Goal: Task Accomplishment & Management: Complete application form

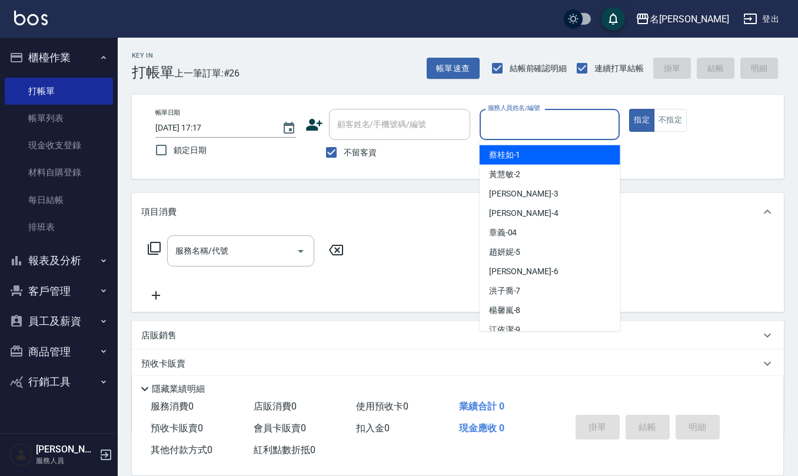
click at [532, 119] on div "服務人員姓名/編號 服務人員姓名/編號" at bounding box center [549, 124] width 141 height 31
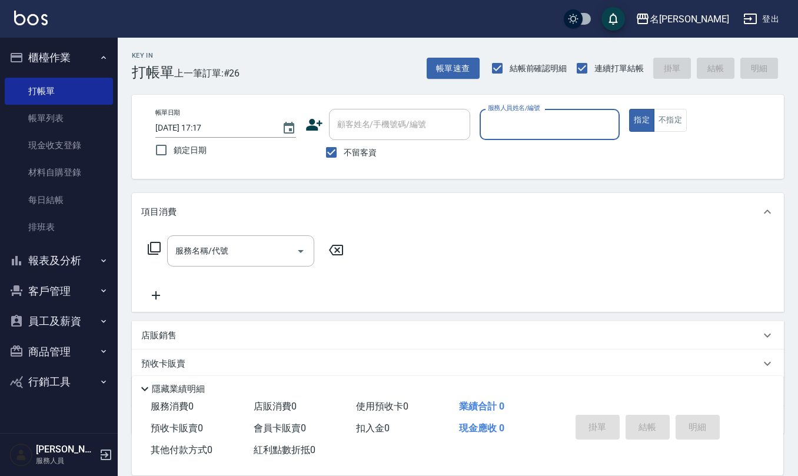
click at [532, 119] on input "服務人員姓名/編號" at bounding box center [550, 124] width 130 height 21
type input "[PERSON_NAME]-9"
type button "true"
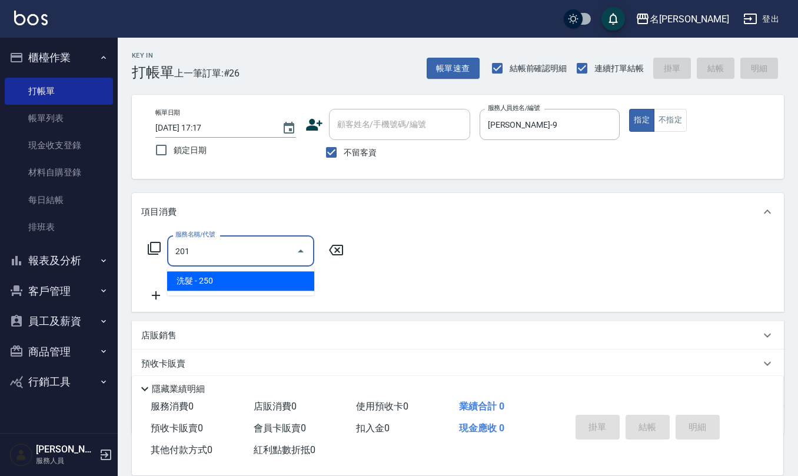
type input "洗髮(201)"
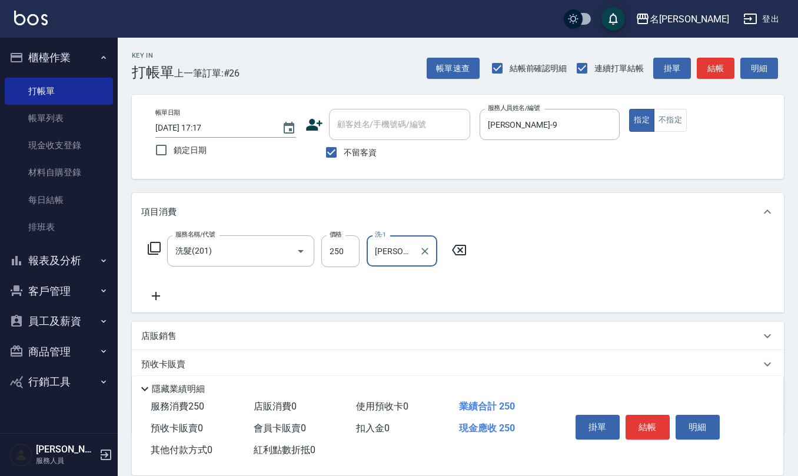
type input "[PERSON_NAME]-32"
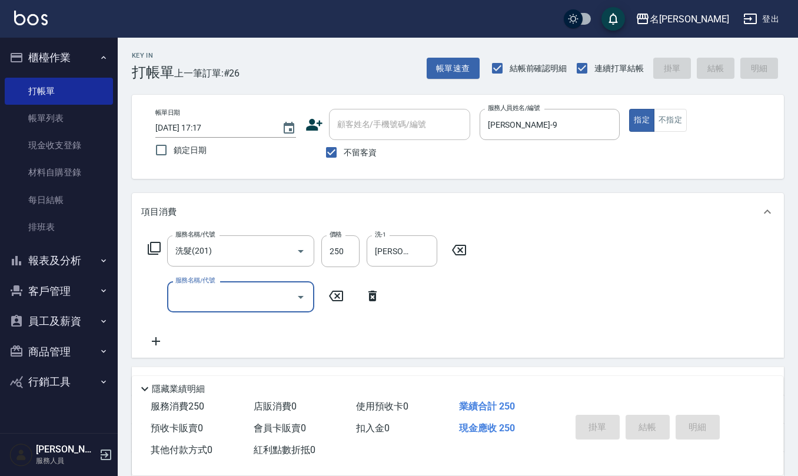
type input "[DATE] 18:00"
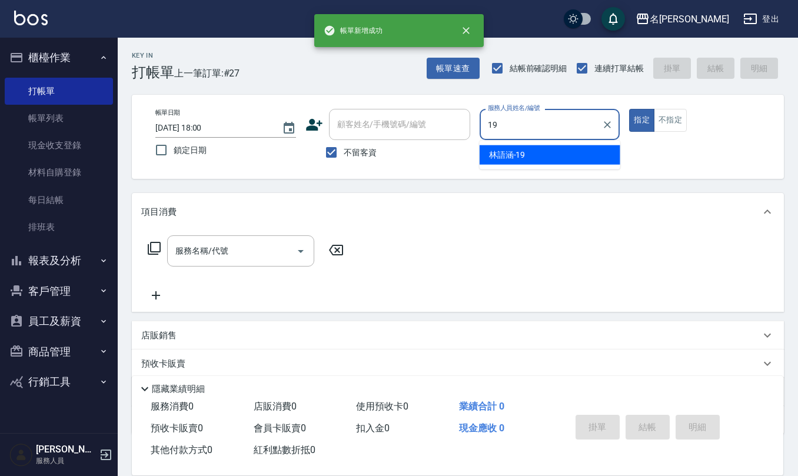
type input "[PERSON_NAME]-19"
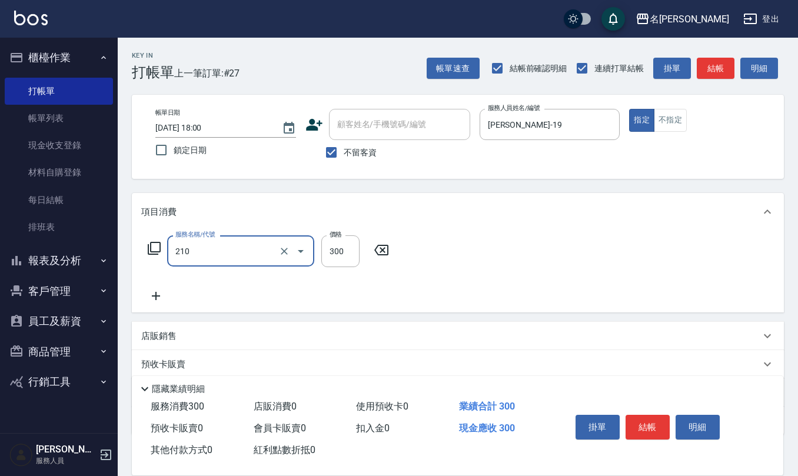
type input "歐娜洗髮精(210)"
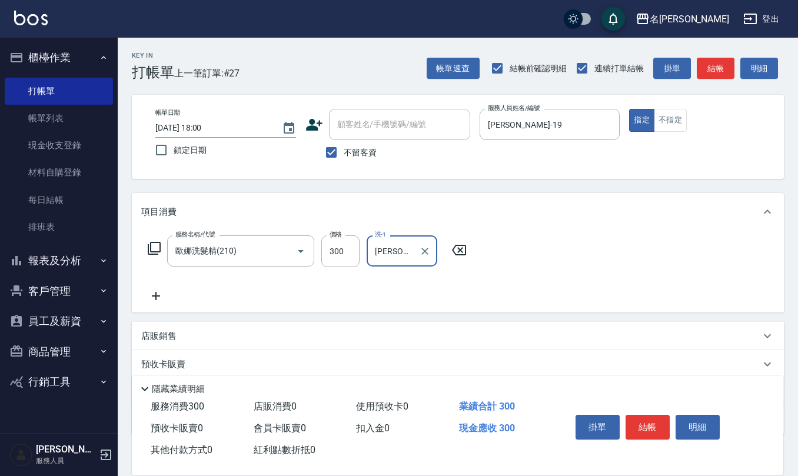
type input "[PERSON_NAME]-20"
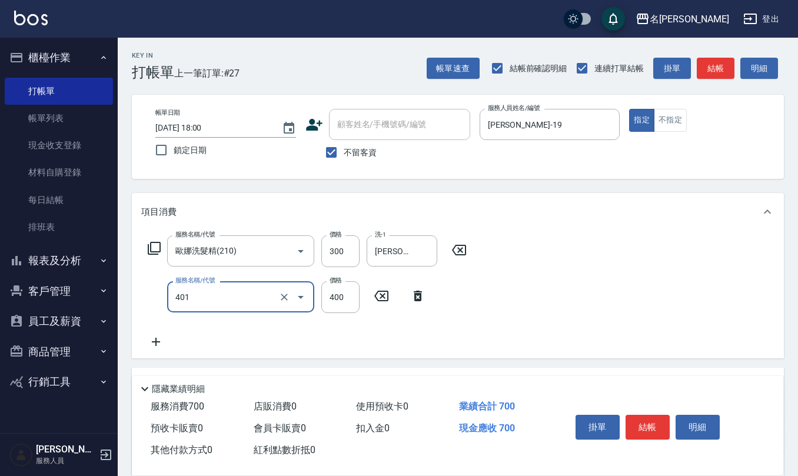
type input "剪髮(401)"
type input "500"
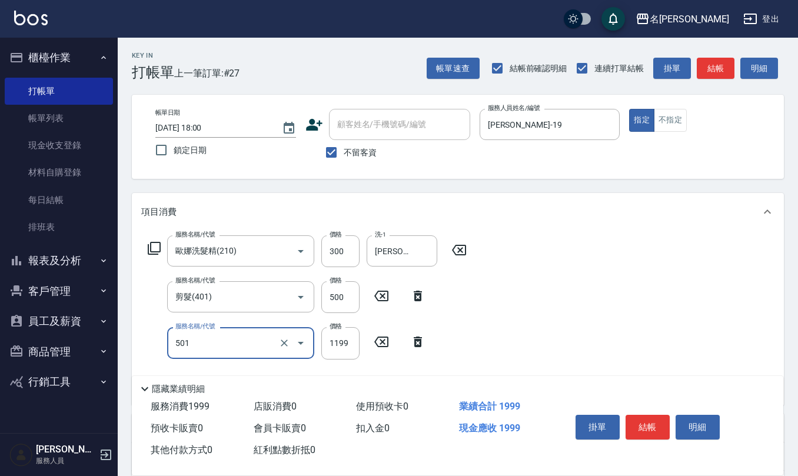
type input "染髮(501)"
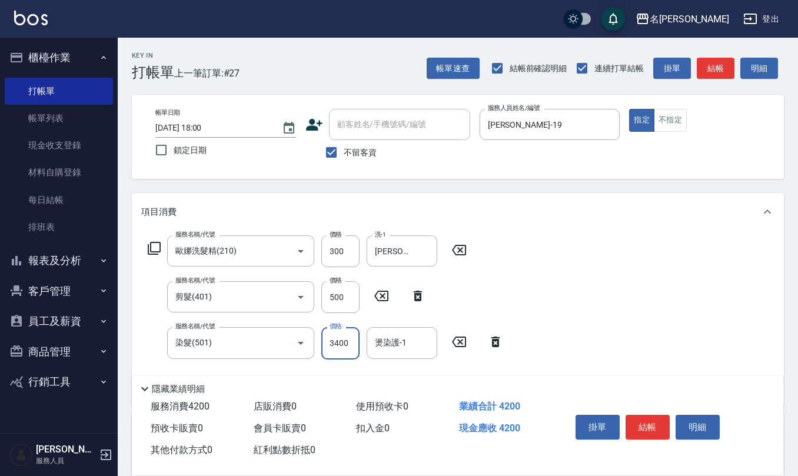
type input "3400"
type input "[PERSON_NAME]-20"
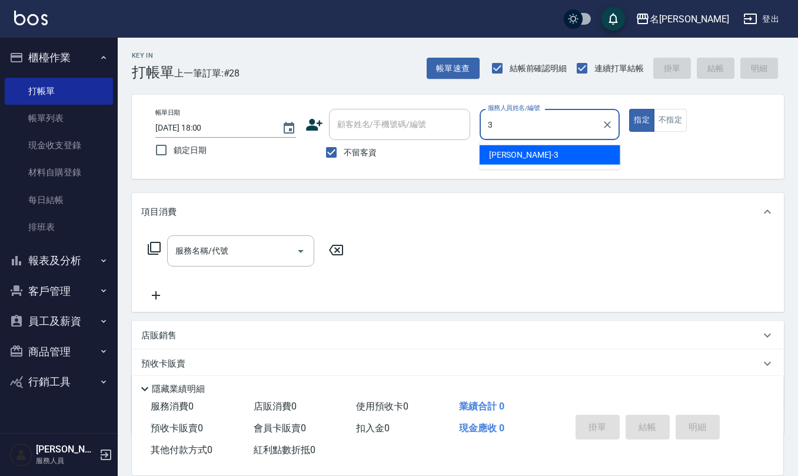
type input "[PERSON_NAME]-3"
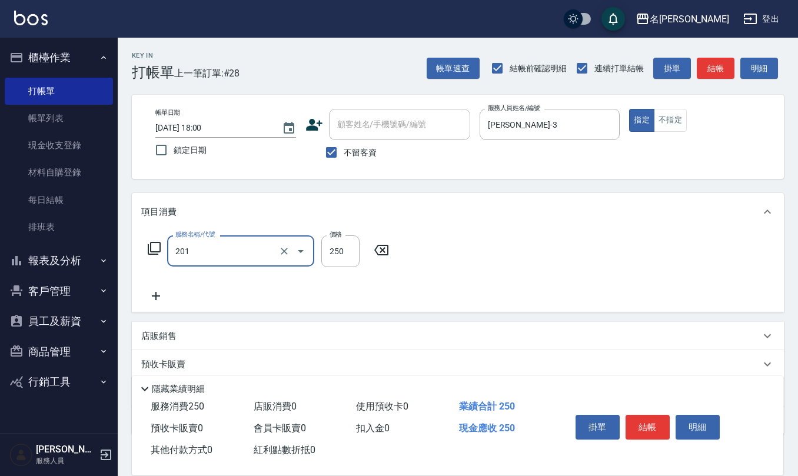
type input "洗髮(201)"
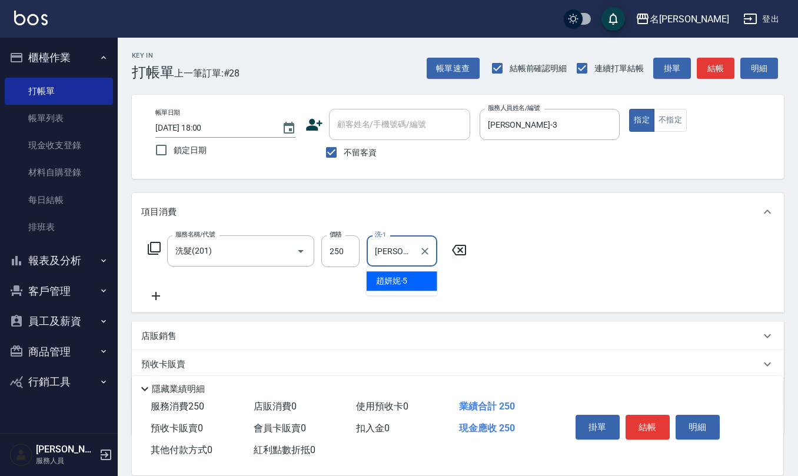
type input "[PERSON_NAME]5"
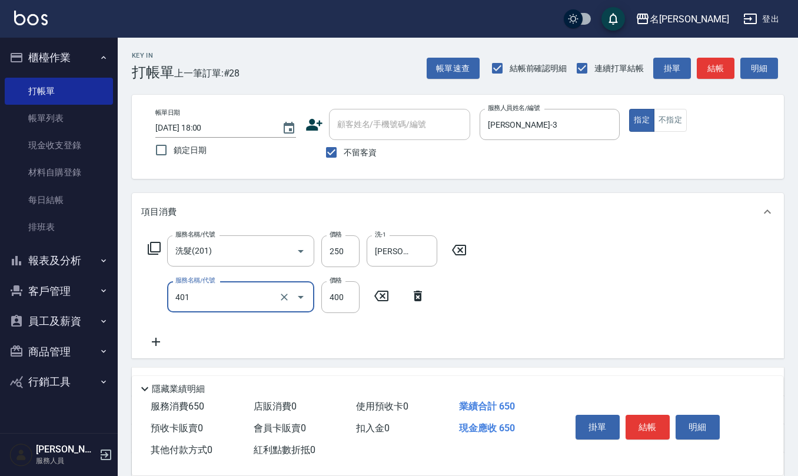
type input "剪髮(401)"
type input "50"
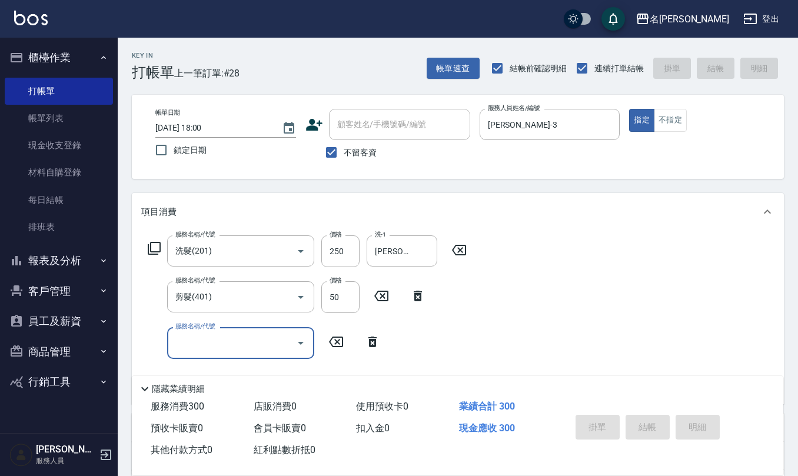
type input "[DATE] 18:03"
